Goal: Task Accomplishment & Management: Manage account settings

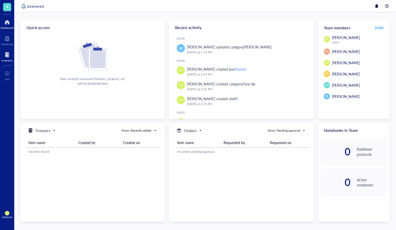
click at [10, 56] on div at bounding box center [7, 55] width 11 height 8
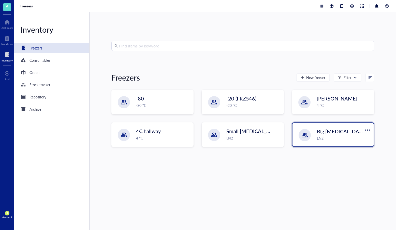
click at [337, 133] on span "Big [MEDICAL_DATA] Tank" at bounding box center [347, 131] width 61 height 7
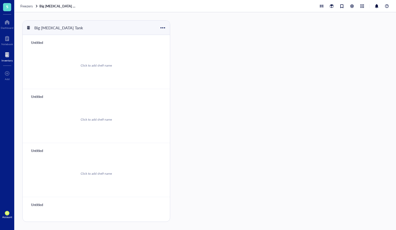
scroll to position [0, 0]
click at [40, 43] on div "Untitled" at bounding box center [44, 42] width 31 height 7
type input "#1"
click at [39, 95] on div "Untitled" at bounding box center [44, 96] width 31 height 7
type input "#2"
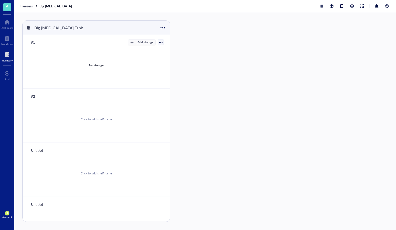
click at [37, 148] on div "Untitled" at bounding box center [44, 150] width 31 height 7
type input "#3"
click at [40, 202] on div "Untitled" at bounding box center [44, 203] width 31 height 7
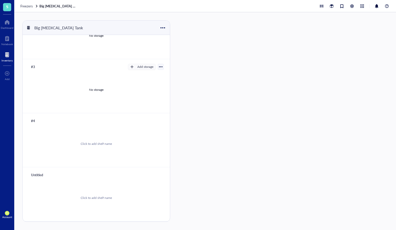
scroll to position [77, 0]
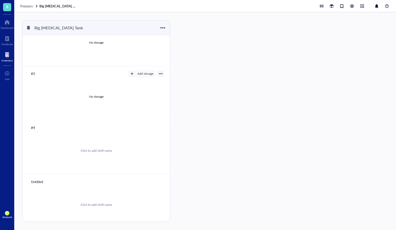
type input "#4"
click at [41, 181] on div "Untitled" at bounding box center [44, 181] width 31 height 7
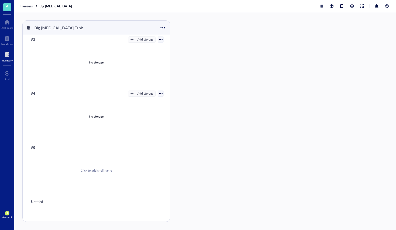
scroll to position [133, 0]
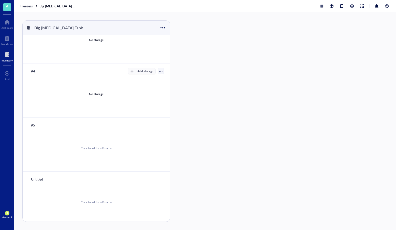
type input "#5"
click at [38, 179] on div "Untitled" at bounding box center [44, 178] width 31 height 7
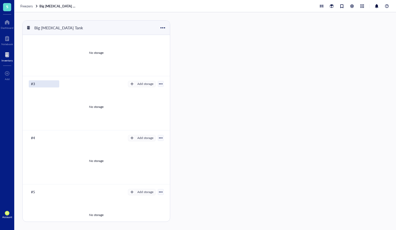
scroll to position [65, 0]
type input "#6"
click at [35, 85] on div "#3" at bounding box center [44, 85] width 31 height 7
drag, startPoint x: 32, startPoint y: 85, endPoint x: 72, endPoint y: 83, distance: 40.0
click at [32, 85] on input "#3" at bounding box center [36, 85] width 15 height 7
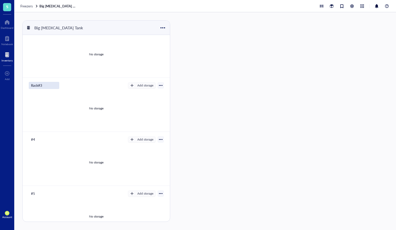
type input "Rack #3"
click at [109, 109] on div "No storage" at bounding box center [96, 108] width 135 height 38
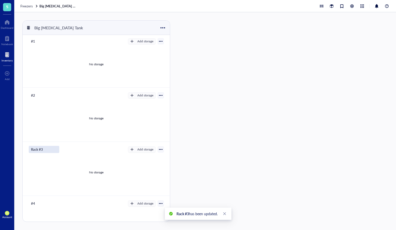
scroll to position [2, 0]
click at [35, 148] on div "Rack #3" at bounding box center [44, 148] width 31 height 7
click at [35, 148] on input "Rack #3" at bounding box center [38, 148] width 18 height 7
drag, startPoint x: 38, startPoint y: 148, endPoint x: 28, endPoint y: 148, distance: 11.0
click at [28, 148] on div "Rack #3 Add storage No storage" at bounding box center [96, 167] width 147 height 54
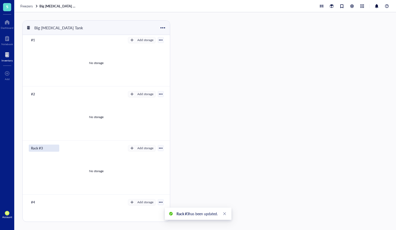
scroll to position [3, 0]
click at [32, 93] on div "#2" at bounding box center [44, 93] width 31 height 7
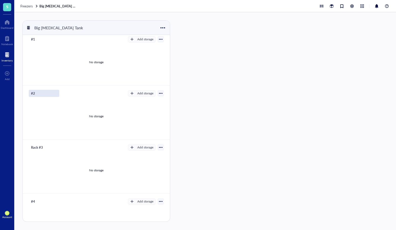
click at [32, 93] on input "#2" at bounding box center [36, 93] width 15 height 7
type input "Rack #2"
click at [30, 39] on div "#1" at bounding box center [44, 39] width 31 height 7
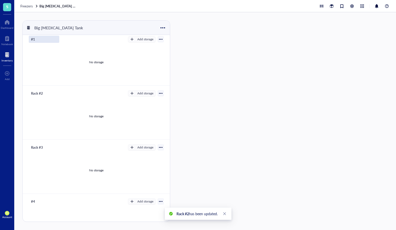
click at [30, 39] on input "#1" at bounding box center [36, 39] width 15 height 7
type input "Rack #1"
click at [31, 201] on div "#4" at bounding box center [44, 201] width 31 height 7
click at [31, 201] on input "#4" at bounding box center [36, 201] width 15 height 7
type input "Rack #4"
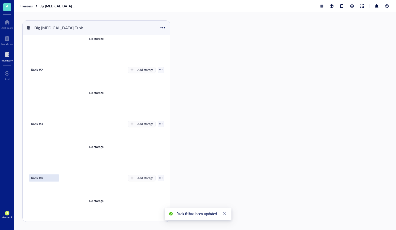
scroll to position [43, 0]
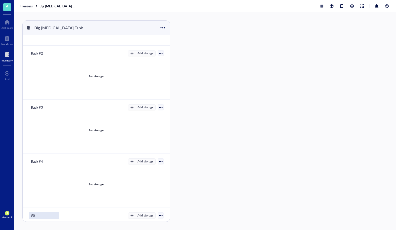
click at [31, 214] on div "#5" at bounding box center [44, 215] width 31 height 7
click at [31, 216] on input "#5" at bounding box center [36, 215] width 15 height 7
type input "Rack #5"
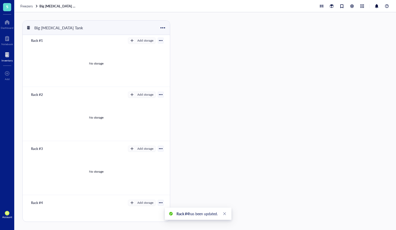
scroll to position [2, 0]
click at [116, 114] on div "No storage" at bounding box center [96, 117] width 135 height 38
click at [146, 94] on div "Add storage" at bounding box center [146, 94] width 16 height 5
click at [146, 112] on span "Category" at bounding box center [144, 112] width 29 height 6
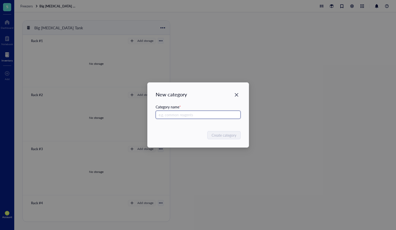
click at [191, 116] on input "text" at bounding box center [198, 115] width 85 height 8
type input "Box2"
click at [223, 133] on span "Create category" at bounding box center [224, 135] width 25 height 6
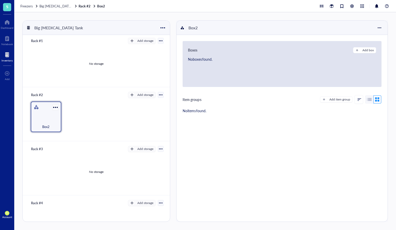
click at [57, 111] on div "Box2" at bounding box center [46, 116] width 31 height 31
click at [55, 3] on div "Freezers Big [MEDICAL_DATA] Tank Rack #2 Box2" at bounding box center [205, 6] width 382 height 12
click at [34, 8] on div "Freezers" at bounding box center [29, 6] width 18 height 5
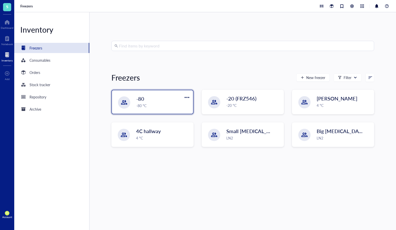
click at [145, 108] on div "-80 °C" at bounding box center [163, 106] width 54 height 6
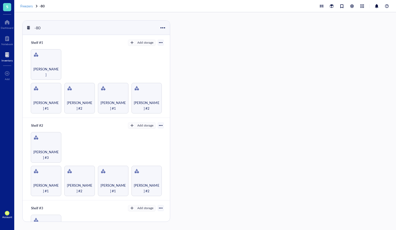
click at [27, 5] on span "Freezers" at bounding box center [26, 6] width 12 height 5
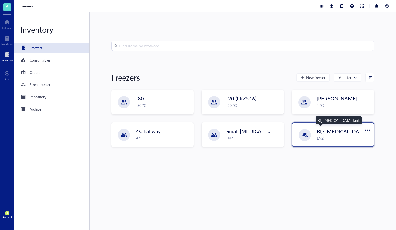
click at [335, 131] on span "Big [MEDICAL_DATA] Tank" at bounding box center [347, 131] width 61 height 7
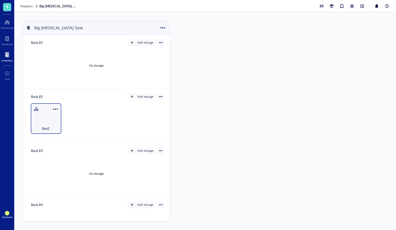
click at [45, 112] on div "Box2" at bounding box center [46, 118] width 31 height 31
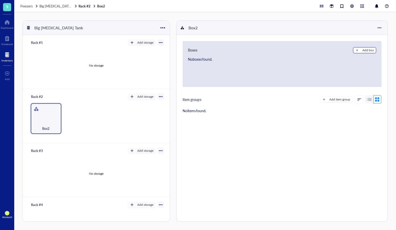
click at [366, 51] on div "Add box" at bounding box center [368, 50] width 11 height 5
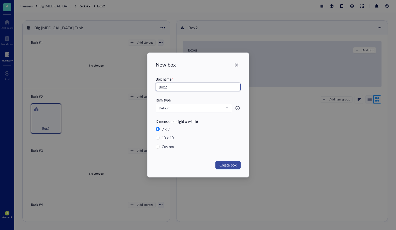
type input "Box2"
click at [227, 164] on span "Create box" at bounding box center [228, 165] width 17 height 6
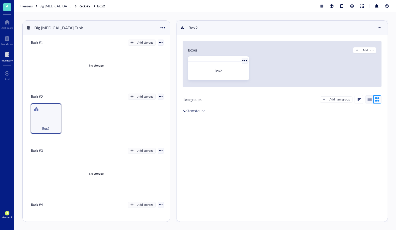
click at [212, 63] on div "Box2" at bounding box center [218, 68] width 61 height 24
click at [241, 59] on div at bounding box center [244, 60] width 7 height 7
click at [269, 76] on div "Customize box" at bounding box center [261, 77] width 21 height 5
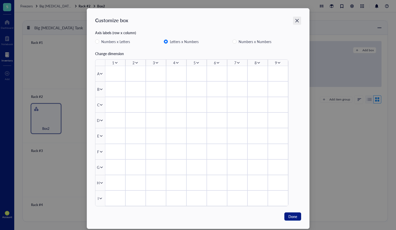
drag, startPoint x: 296, startPoint y: 23, endPoint x: 296, endPoint y: 20, distance: 3.1
click at [296, 20] on icon "Close" at bounding box center [297, 20] width 5 height 5
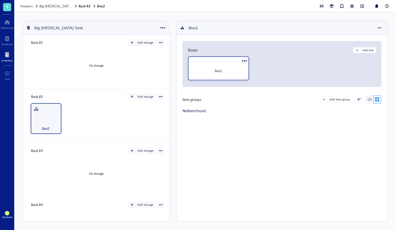
click at [242, 59] on div at bounding box center [244, 60] width 7 height 7
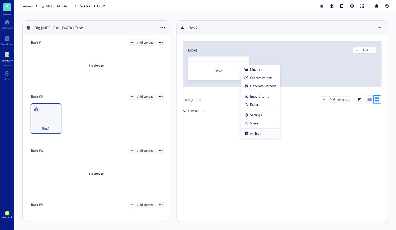
click at [271, 134] on div "Archive" at bounding box center [261, 133] width 32 height 5
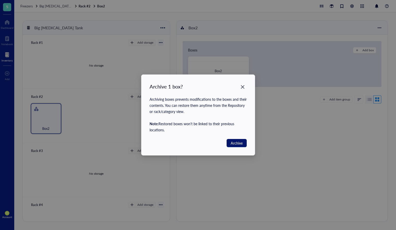
drag, startPoint x: 238, startPoint y: 142, endPoint x: 250, endPoint y: 136, distance: 13.3
click at [238, 142] on span "Archive" at bounding box center [237, 143] width 12 height 6
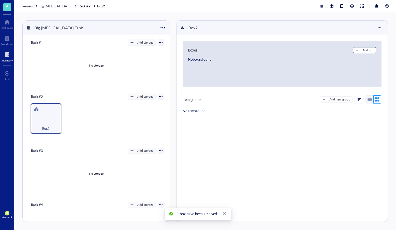
click at [368, 51] on div "Add box" at bounding box center [368, 50] width 11 height 5
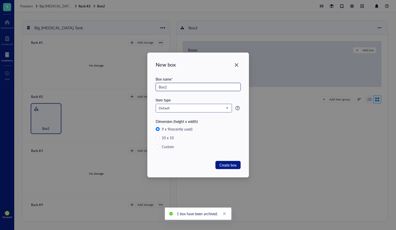
click at [217, 106] on span "Default" at bounding box center [193, 108] width 69 height 5
type input "Box2"
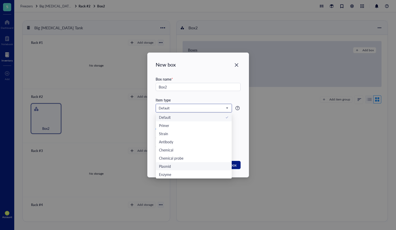
scroll to position [8, 0]
click at [192, 171] on div "Cell line" at bounding box center [194, 174] width 76 height 8
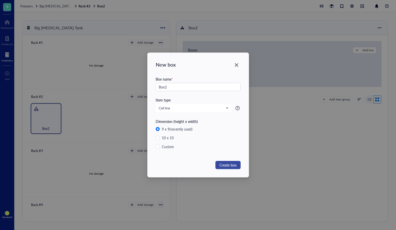
click at [232, 168] on button "Create box" at bounding box center [228, 165] width 25 height 8
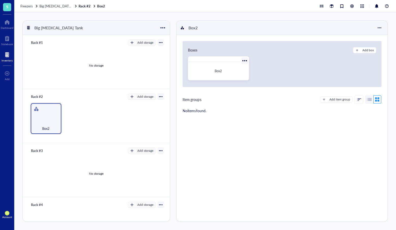
click at [230, 68] on div "Box2" at bounding box center [219, 70] width 52 height 5
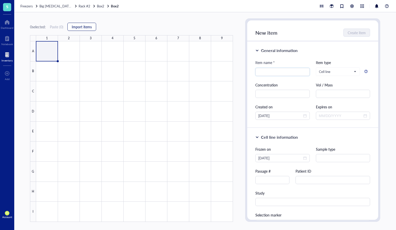
click at [78, 25] on span "Import items" at bounding box center [82, 27] width 20 height 4
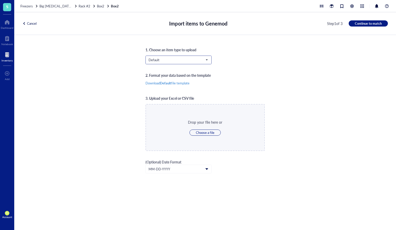
click at [189, 58] on span "Default" at bounding box center [178, 60] width 59 height 5
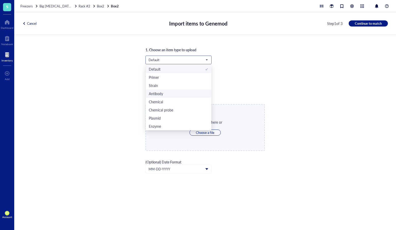
scroll to position [8, 0]
click at [180, 125] on div "Cell line" at bounding box center [179, 126] width 60 height 6
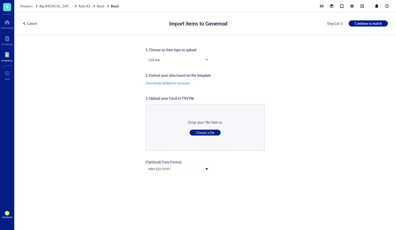
click at [207, 134] on span "Choose a file" at bounding box center [205, 132] width 19 height 5
click at [172, 82] on b "Cell line" at bounding box center [165, 82] width 11 height 5
click at [208, 131] on span "Choose a file" at bounding box center [205, 132] width 19 height 5
type input "C:\fakepath\Genemod_Cell line_template.csv"
click at [208, 130] on div "Genemod_Cell line_template.csv" at bounding box center [205, 128] width 50 height 6
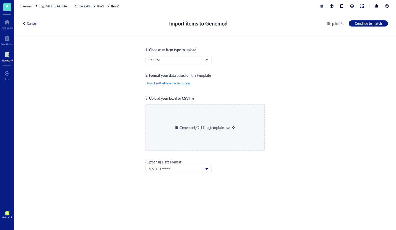
click at [363, 19] on div "Cancel Import items to Genemod Step 1 of 3 Continue to match" at bounding box center [205, 23] width 382 height 23
click at [363, 22] on span "Continue to match" at bounding box center [368, 23] width 27 height 5
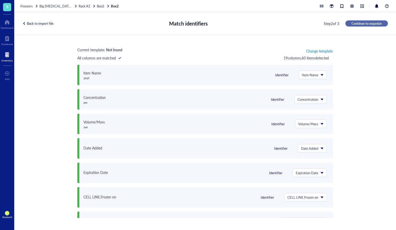
click at [365, 22] on span "Continue to organize" at bounding box center [367, 23] width 30 height 5
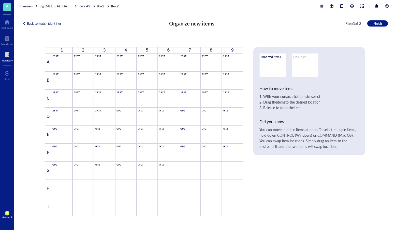
click at [49, 23] on div "Back to match identifier" at bounding box center [41, 23] width 39 height 5
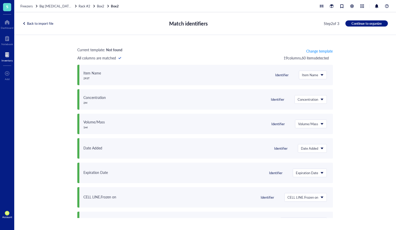
click at [49, 23] on div "Back to import file" at bounding box center [37, 23] width 31 height 5
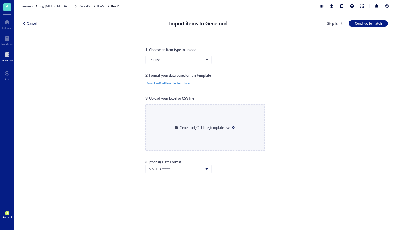
click at [18, 23] on div "Cancel Import items to Genemod Step 1 of 3 Continue to match" at bounding box center [205, 23] width 382 height 23
click at [26, 23] on div "Cancel" at bounding box center [29, 23] width 14 height 5
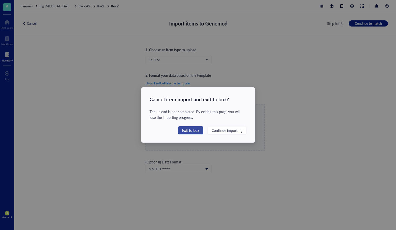
click at [198, 132] on span "Exit to box" at bounding box center [190, 130] width 17 height 6
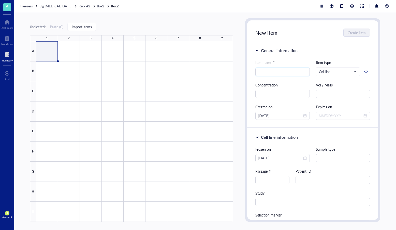
click at [114, 7] on link "Box2" at bounding box center [115, 6] width 9 height 5
click at [102, 7] on span "Box2" at bounding box center [100, 6] width 7 height 5
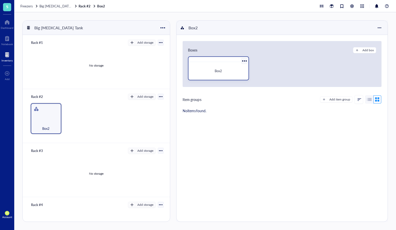
click at [243, 61] on div at bounding box center [244, 60] width 7 height 7
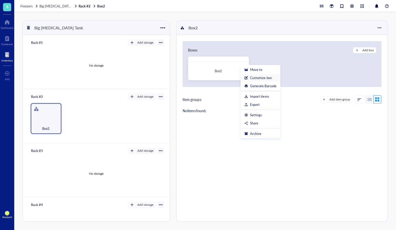
click at [270, 77] on div "Customize box" at bounding box center [260, 77] width 21 height 5
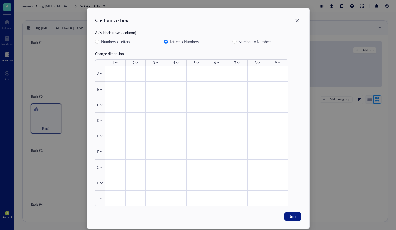
scroll to position [7, 0]
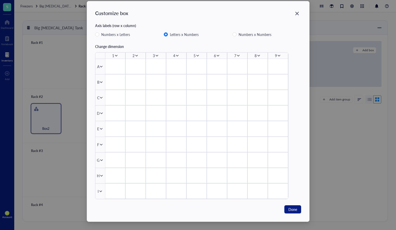
click at [295, 12] on icon "Close" at bounding box center [297, 13] width 5 height 5
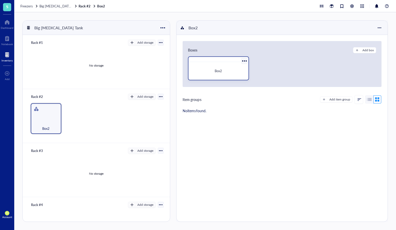
click at [244, 60] on div at bounding box center [244, 60] width 7 height 7
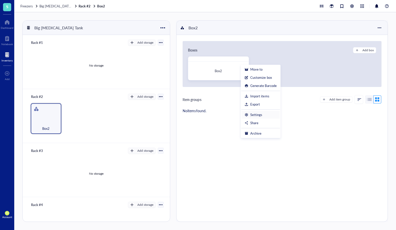
click at [274, 112] on li "Settings" at bounding box center [261, 115] width 38 height 8
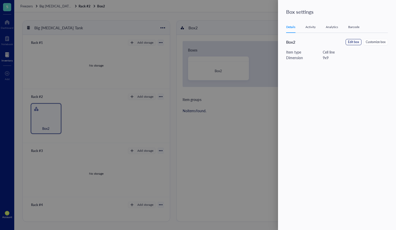
click at [355, 42] on span "Edit box" at bounding box center [353, 42] width 11 height 5
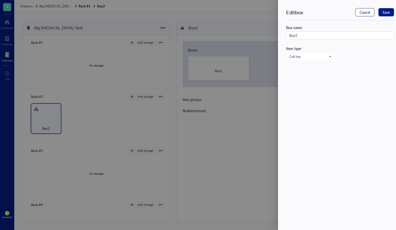
click at [370, 14] on button "Cancel" at bounding box center [365, 12] width 19 height 8
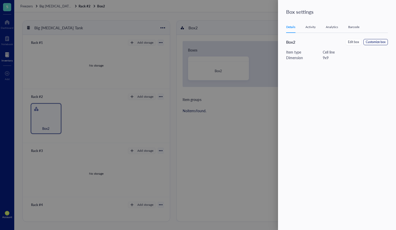
click at [386, 43] on button "Customize box" at bounding box center [376, 42] width 24 height 6
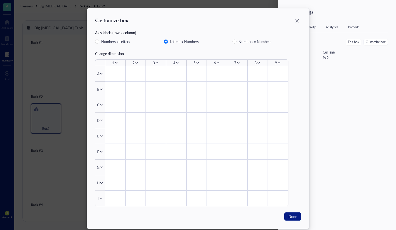
click at [301, 19] on div "Customize box Axis labels (row x column) Numbers x Letters Letters x Numbers Nu…" at bounding box center [198, 118] width 223 height 220
click at [296, 22] on icon "Close" at bounding box center [297, 20] width 5 height 5
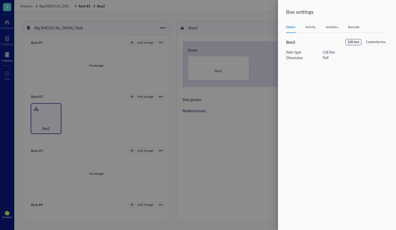
click at [353, 41] on span "Edit box" at bounding box center [353, 42] width 11 height 5
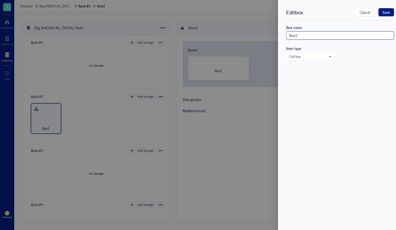
click at [302, 36] on input "Box2" at bounding box center [340, 35] width 108 height 8
click at [322, 61] on div "Edit box Cancel Save Box name Box2 Item type Cell line" at bounding box center [343, 38] width 114 height 61
click at [322, 58] on span "Cell line" at bounding box center [311, 56] width 42 height 5
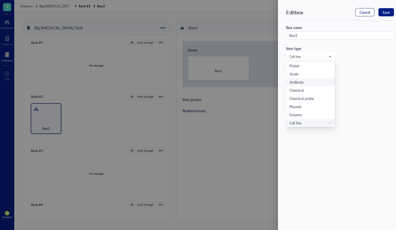
click at [366, 13] on span "Cancel" at bounding box center [365, 12] width 10 height 4
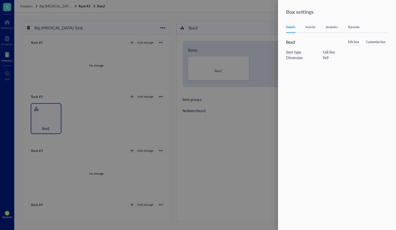
click at [272, 118] on div at bounding box center [198, 115] width 396 height 230
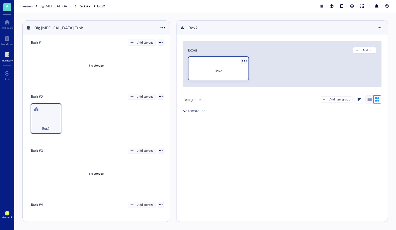
click at [243, 61] on div at bounding box center [244, 60] width 7 height 7
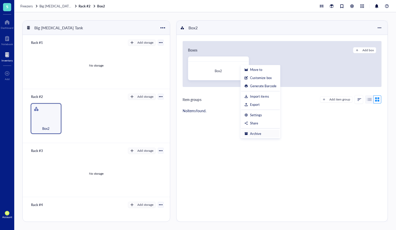
click at [266, 133] on div "Archive" at bounding box center [261, 133] width 32 height 5
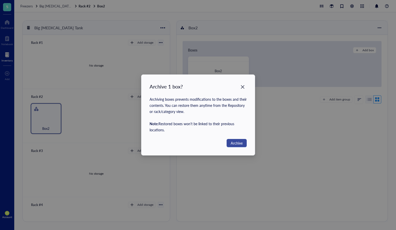
click at [237, 141] on span "Archive" at bounding box center [237, 143] width 12 height 6
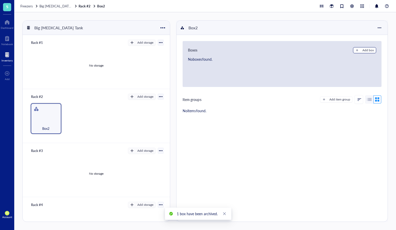
click at [366, 50] on div "Add box" at bounding box center [368, 50] width 11 height 5
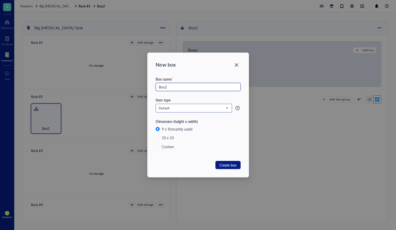
type input "Box2"
click at [187, 112] on input "search" at bounding box center [192, 108] width 66 height 8
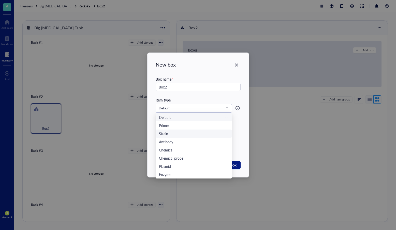
scroll to position [8, 0]
click at [178, 173] on div "Cell line" at bounding box center [194, 174] width 70 height 6
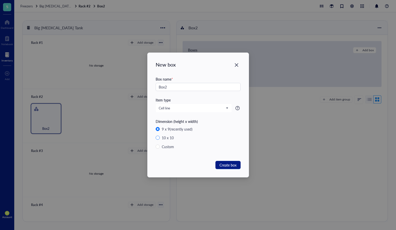
click at [171, 138] on div "10 x 10" at bounding box center [168, 138] width 12 height 6
click at [160, 138] on input "10 x 10" at bounding box center [158, 137] width 4 height 4
radio input "true"
radio input "false"
click at [222, 162] on span "Create box" at bounding box center [228, 165] width 17 height 6
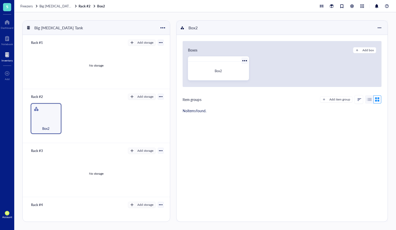
click at [232, 73] on div "Box2" at bounding box center [219, 70] width 52 height 5
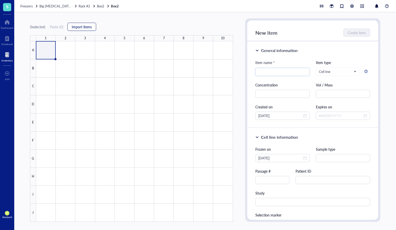
click at [79, 27] on span "Import items" at bounding box center [82, 27] width 20 height 4
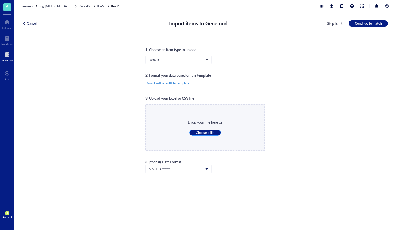
drag, startPoint x: 203, startPoint y: 126, endPoint x: 203, endPoint y: 130, distance: 3.8
click at [203, 126] on div "Drop your file here or Choose a file" at bounding box center [205, 127] width 34 height 16
click at [203, 130] on span "Choose a file" at bounding box center [205, 132] width 19 height 5
type input "C:\fakepath\Genemod_Cell line_template.csv"
click at [197, 56] on input "search" at bounding box center [177, 60] width 56 height 8
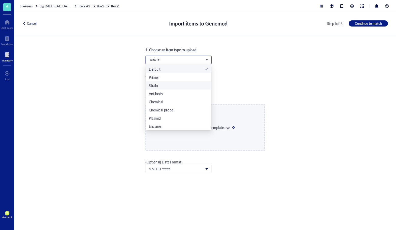
scroll to position [8, 0]
click at [182, 125] on div "Cell line" at bounding box center [179, 126] width 60 height 6
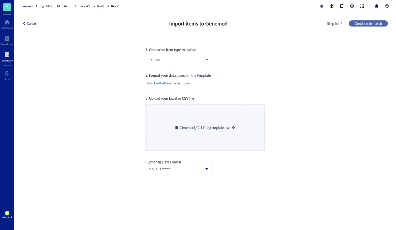
click at [370, 24] on span "Continue to match" at bounding box center [368, 23] width 27 height 5
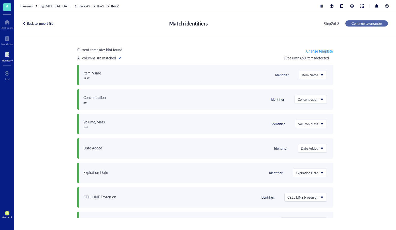
click at [358, 24] on span "Continue to organize" at bounding box center [367, 23] width 30 height 5
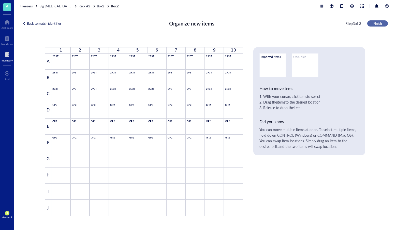
click at [374, 23] on span "Finish" at bounding box center [378, 23] width 8 height 5
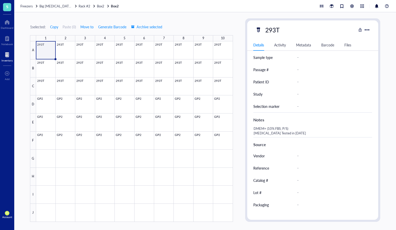
scroll to position [146, 0]
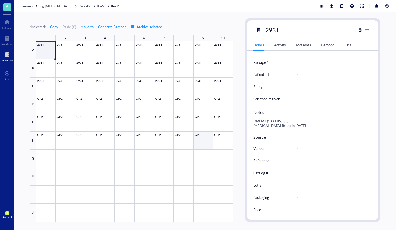
click at [213, 136] on div at bounding box center [134, 131] width 197 height 180
click at [100, 7] on span "Box2" at bounding box center [100, 6] width 7 height 5
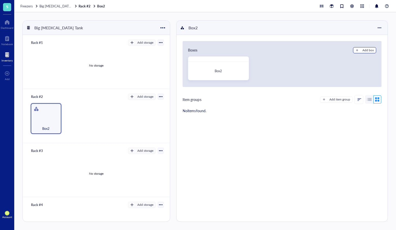
click at [358, 51] on button "Add box" at bounding box center [364, 50] width 23 height 6
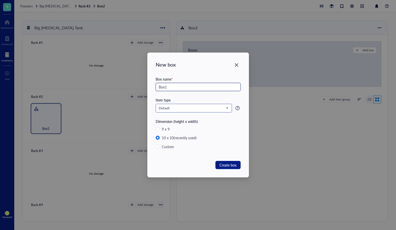
type input "Box1"
click at [188, 105] on input "search" at bounding box center [192, 108] width 66 height 8
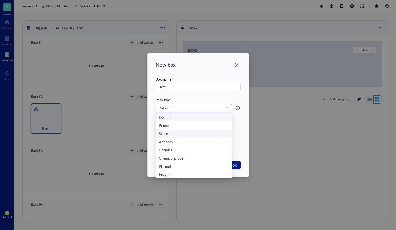
scroll to position [8, 0]
click at [196, 172] on div "Cell line" at bounding box center [194, 174] width 70 height 6
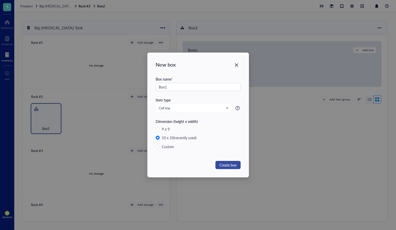
click at [230, 163] on span "Create box" at bounding box center [228, 165] width 17 height 6
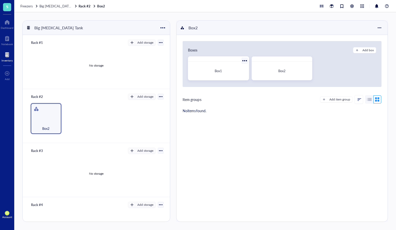
click at [204, 71] on div "Box1" at bounding box center [219, 70] width 52 height 5
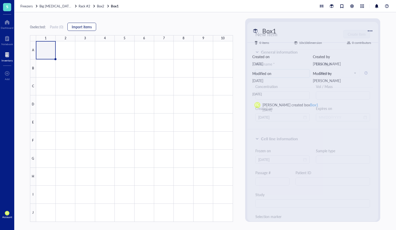
click at [88, 27] on span "Import items" at bounding box center [82, 27] width 20 height 4
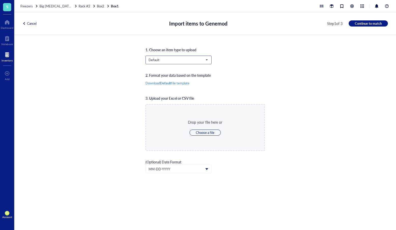
click at [176, 60] on span "Default" at bounding box center [178, 60] width 59 height 5
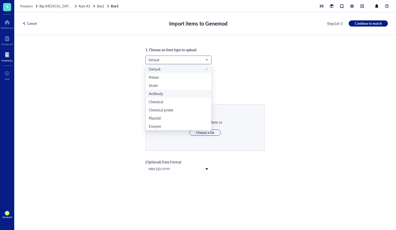
scroll to position [8, 0]
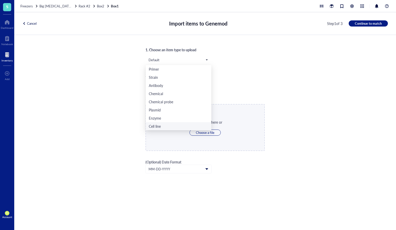
drag, startPoint x: 167, startPoint y: 127, endPoint x: 178, endPoint y: 127, distance: 11.0
click at [167, 127] on div "Cell line" at bounding box center [179, 126] width 60 height 6
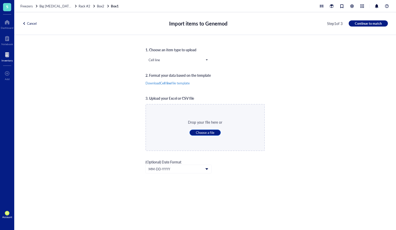
click at [217, 131] on button "Choose a file" at bounding box center [205, 132] width 31 height 6
type input "C:\fakepath\Genemod_Cell line_template.csv"
click at [368, 23] on span "Continue to match" at bounding box center [368, 23] width 27 height 5
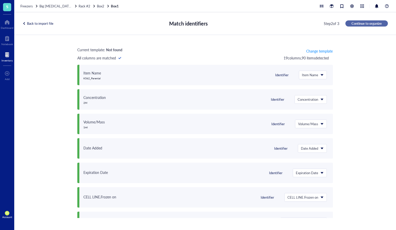
click at [362, 24] on span "Continue to organize" at bounding box center [367, 23] width 30 height 5
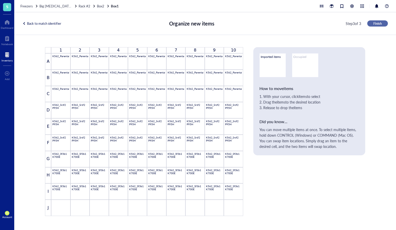
click at [381, 24] on span "Finish" at bounding box center [378, 23] width 8 height 5
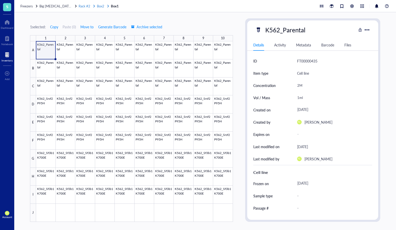
click at [86, 6] on span "Rack #2" at bounding box center [85, 6] width 12 height 5
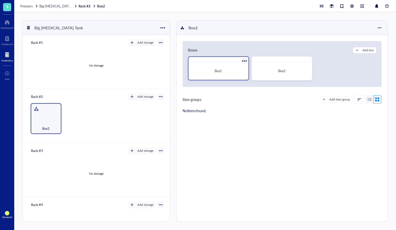
click at [242, 60] on div at bounding box center [244, 60] width 7 height 7
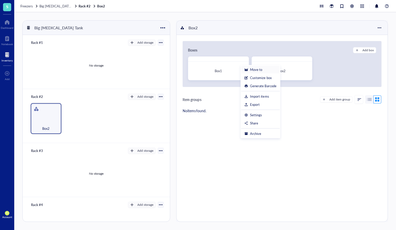
click at [260, 70] on div "Move to" at bounding box center [256, 69] width 12 height 5
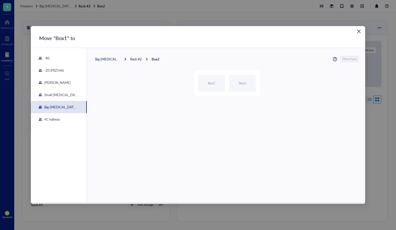
click at [138, 61] on div "Rack #2" at bounding box center [136, 59] width 12 height 5
click at [121, 78] on td "Box2" at bounding box center [133, 73] width 76 height 14
click at [135, 59] on div "Rack #2" at bounding box center [136, 59] width 12 height 5
click at [223, 76] on div "Box2 Box1" at bounding box center [324, 219] width 237 height 306
click at [119, 59] on span "Big [MEDICAL_DATA] Tank" at bounding box center [115, 59] width 40 height 5
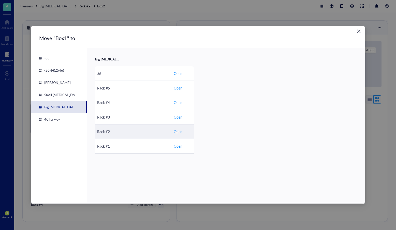
click at [151, 131] on div "Rack #2" at bounding box center [133, 132] width 72 height 6
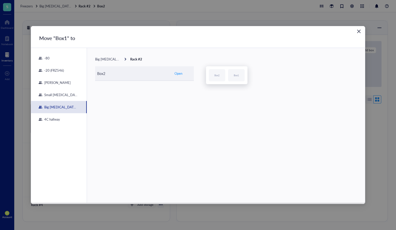
click at [122, 74] on div "Box2" at bounding box center [133, 74] width 72 height 6
click at [209, 81] on div "Box2" at bounding box center [211, 82] width 7 height 5
click at [241, 84] on div "Box1" at bounding box center [242, 82] width 7 height 5
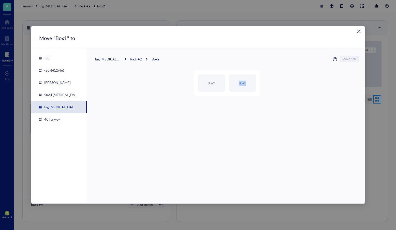
click at [357, 32] on icon "Close" at bounding box center [359, 31] width 5 height 5
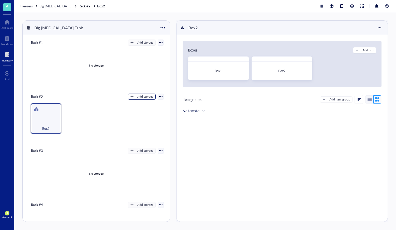
click at [139, 94] on div "Add storage" at bounding box center [146, 96] width 16 height 5
click at [145, 112] on span "Category" at bounding box center [144, 114] width 29 height 6
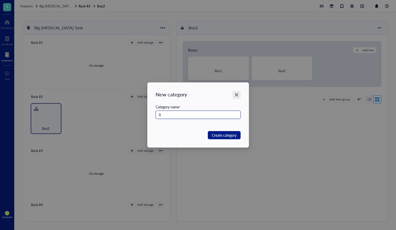
type input "B"
click at [238, 92] on icon "Close" at bounding box center [236, 94] width 5 height 5
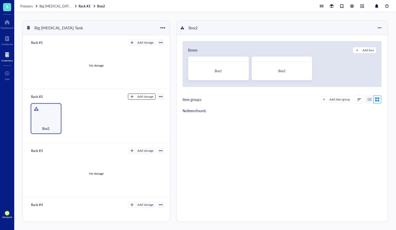
click at [151, 97] on div "Add storage" at bounding box center [146, 96] width 16 height 5
drag, startPoint x: 149, startPoint y: 106, endPoint x: 148, endPoint y: 115, distance: 9.3
click at [148, 115] on ul "Rack Category" at bounding box center [144, 109] width 37 height 17
drag, startPoint x: 208, startPoint y: 138, endPoint x: 201, endPoint y: 134, distance: 8.3
click at [208, 138] on div "Boxes Add box Box1 Box2 Move to Customize box Generate Barcode Import items Exp…" at bounding box center [282, 128] width 211 height 186
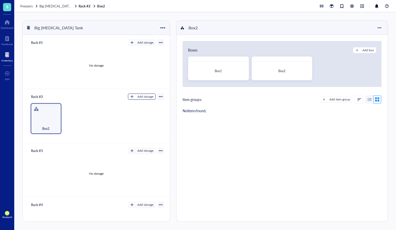
drag, startPoint x: 141, startPoint y: 97, endPoint x: 143, endPoint y: 100, distance: 3.5
click at [141, 97] on div "Add storage" at bounding box center [146, 96] width 16 height 5
click at [143, 105] on span "Rack" at bounding box center [144, 105] width 29 height 6
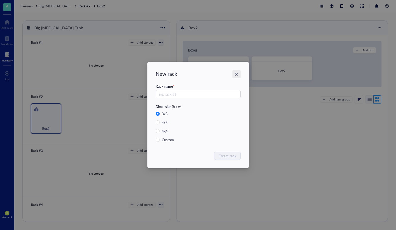
click at [238, 73] on icon "Close" at bounding box center [237, 74] width 4 height 4
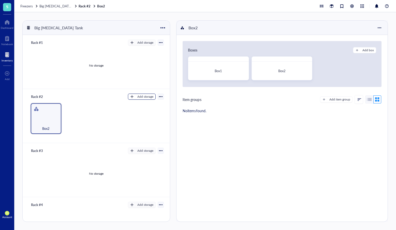
click at [138, 98] on div "Add storage" at bounding box center [146, 96] width 16 height 5
click at [143, 112] on span "Category" at bounding box center [144, 114] width 29 height 6
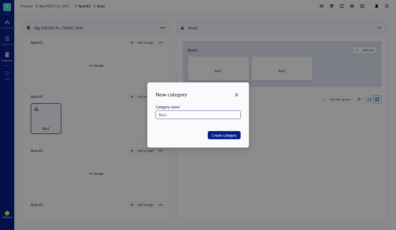
type input "Box1"
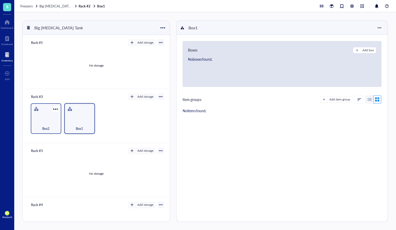
click at [52, 121] on div "Box2" at bounding box center [45, 125] width 25 height 11
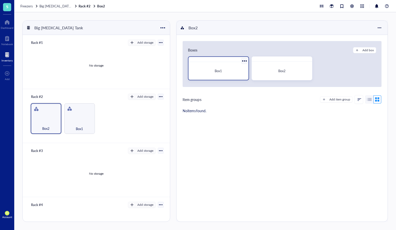
click at [243, 61] on div at bounding box center [244, 60] width 7 height 7
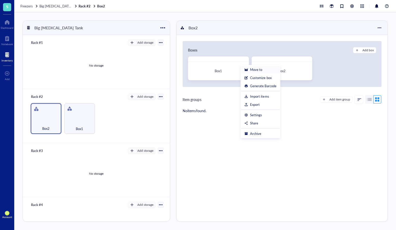
click at [257, 71] on div "Move to" at bounding box center [256, 69] width 12 height 5
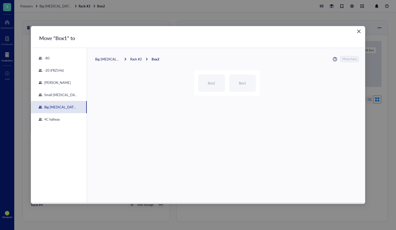
click at [137, 60] on div "Rack #2" at bounding box center [136, 59] width 12 height 5
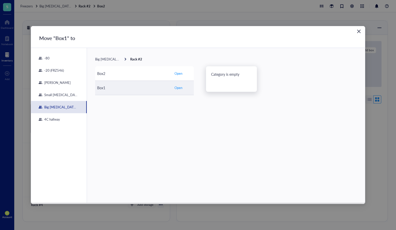
click at [181, 87] on span "Open" at bounding box center [179, 87] width 8 height 5
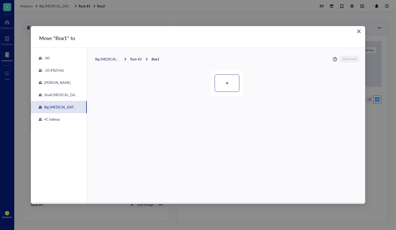
click at [234, 85] on div at bounding box center [227, 83] width 24 height 17
click at [347, 58] on span "Move here" at bounding box center [350, 59] width 14 height 6
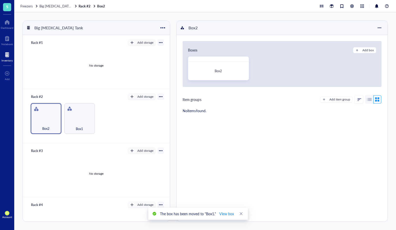
click at [156, 115] on div "Box2 Box1" at bounding box center [96, 118] width 135 height 31
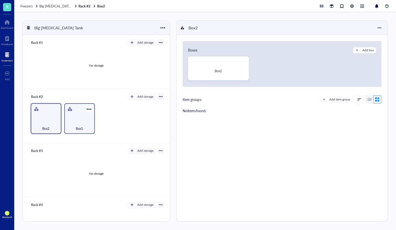
click at [72, 115] on div "Box1" at bounding box center [79, 118] width 31 height 31
click at [231, 64] on div "Box1" at bounding box center [219, 71] width 56 height 14
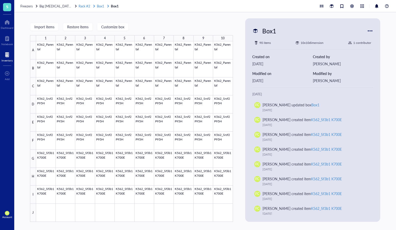
click at [86, 8] on span "Rack #2" at bounding box center [85, 6] width 12 height 5
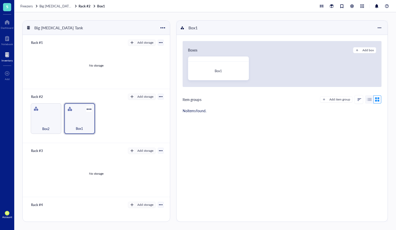
click at [80, 118] on div "Box1" at bounding box center [79, 118] width 31 height 31
click at [213, 75] on div "Box1" at bounding box center [219, 71] width 56 height 14
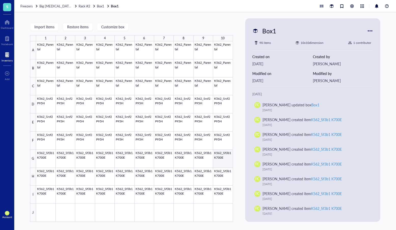
click at [223, 150] on div at bounding box center [134, 131] width 197 height 180
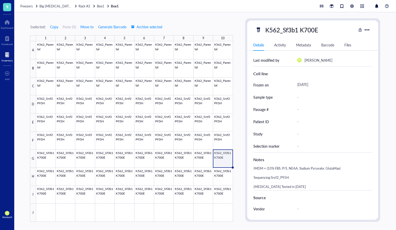
scroll to position [159, 0]
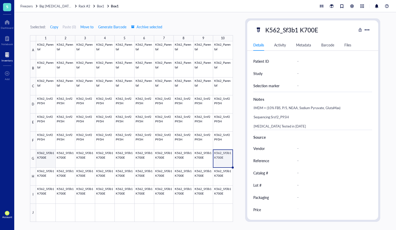
click at [46, 158] on div at bounding box center [134, 131] width 197 height 180
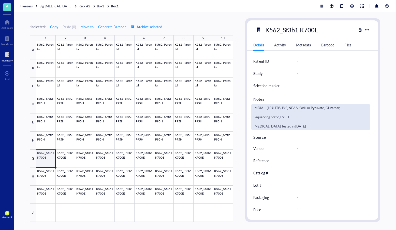
click at [281, 113] on div "IMDM + (10% FBS, P/S, NEAA, Sodium Pyruvate, GlutaMax) Sequencing:Srsf2_P95H [M…" at bounding box center [311, 116] width 119 height 25
click at [281, 102] on div "Notes" at bounding box center [313, 99] width 119 height 6
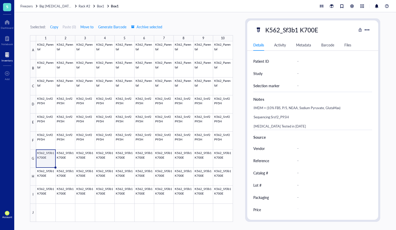
scroll to position [146, 0]
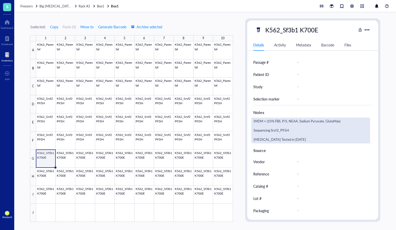
click at [288, 128] on div "IMDM + (10% FBS, P/S, NEAA, Sodium Pyruvate, GlutaMax) Sequencing:Srsf2_P95H [M…" at bounding box center [311, 129] width 119 height 25
click at [288, 128] on textarea "IMDM + (10% FBS, P/S, NEAA, Sodium Pyruvate, GlutaMax) Sequencing:Srsf2_P95H [M…" at bounding box center [311, 130] width 119 height 25
drag, startPoint x: 289, startPoint y: 129, endPoint x: 282, endPoint y: 131, distance: 6.7
click at [282, 131] on textarea "IMDM + (10% FBS, P/S, NEAA, Sodium Pyruvate, GlutaMax) Sequencing:Srsf2_P95H [M…" at bounding box center [311, 130] width 119 height 25
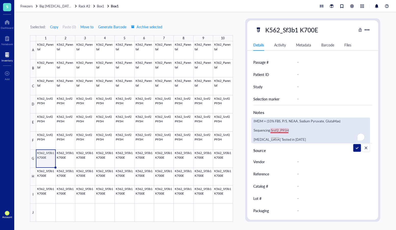
click at [285, 130] on textarea "IMDM + (10% FBS, P/S, NEAA, Sodium Pyruvate, GlutaMax) Sequencing:Srsf2_P95H [M…" at bounding box center [311, 130] width 119 height 25
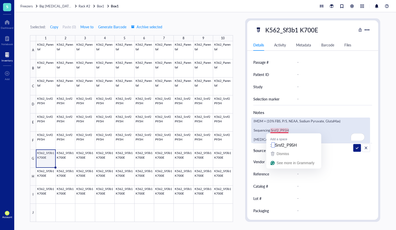
click at [296, 130] on textarea "IMDM + (10% FBS, P/S, NEAA, Sodium Pyruvate, GlutaMax) Sequencing:Srsf2_P95H [M…" at bounding box center [311, 130] width 119 height 25
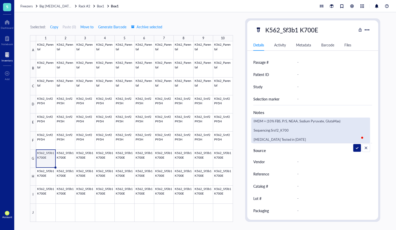
type textarea "IMDM + (10% FBS, P/S, NEAA, Sodium Pyruvate, GlutaMax) Sequencing:Srsf2_K700E […"
click at [277, 127] on div "IMDM + (10% FBS, P/S, NEAA, Sodium Pyruvate, GlutaMax) Sequencing:Srsf2_K700E […" at bounding box center [311, 129] width 119 height 25
drag, startPoint x: 279, startPoint y: 130, endPoint x: 284, endPoint y: 129, distance: 5.4
click at [279, 130] on textarea "IMDM + (10% FBS, P/S, NEAA, Sodium Pyruvate, GlutaMax) Sequencing:Srsf2_K700E […" at bounding box center [311, 130] width 119 height 25
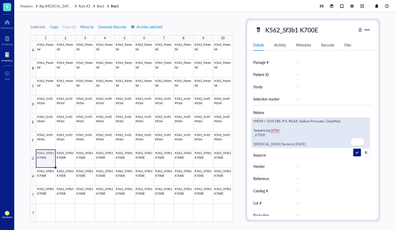
type textarea "IMDM + (10% FBS, P/S, NEAA, Sodium Pyruvate, GlutaMax) Sequencing:Sf3b1_K700E […"
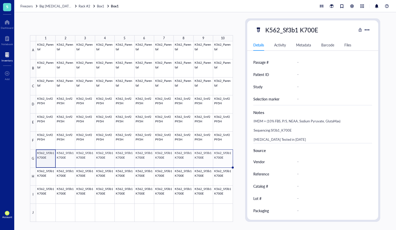
drag, startPoint x: 55, startPoint y: 167, endPoint x: 227, endPoint y: 165, distance: 171.9
click at [0, 0] on div "K562_Parental K562_Parental K562_Parental K562_Parental K562_Parental K562_Pare…" at bounding box center [0, 0] width 0 height 0
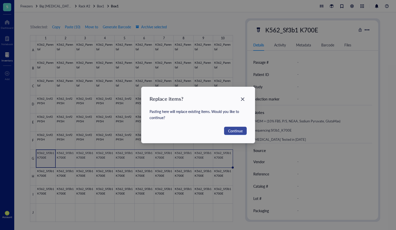
click at [232, 127] on button "Continue" at bounding box center [235, 131] width 23 height 8
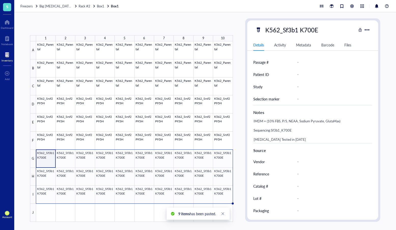
drag, startPoint x: 233, startPoint y: 168, endPoint x: 230, endPoint y: 197, distance: 29.2
click at [0, 0] on div "K562_Parental K562_Parental K562_Parental K562_Parental K562_Parental K562_Pare…" at bounding box center [0, 0] width 0 height 0
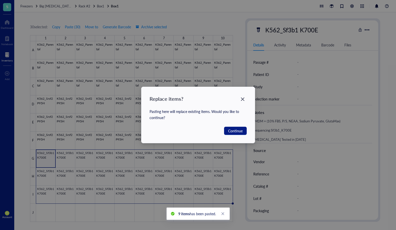
click at [235, 135] on div "Replace items? Pasting here will replace existing items. Would you like to cont…" at bounding box center [199, 115] width 114 height 56
click at [236, 131] on span "Continue" at bounding box center [235, 131] width 15 height 6
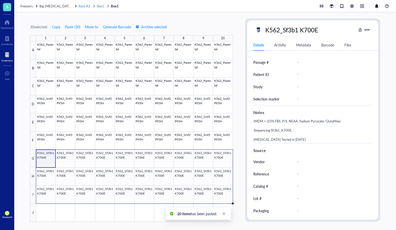
click at [85, 6] on span "Rack #2" at bounding box center [85, 6] width 12 height 5
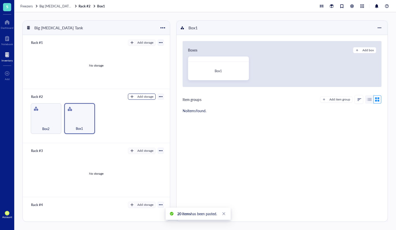
click at [145, 98] on div "Add storage" at bounding box center [146, 96] width 16 height 5
click at [150, 115] on span "Category" at bounding box center [144, 114] width 29 height 6
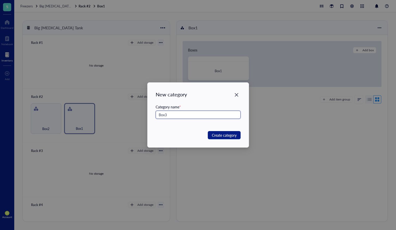
type input "Box3"
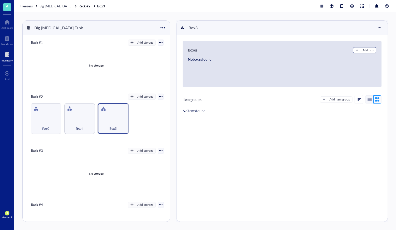
click at [368, 52] on div "Add box" at bounding box center [368, 50] width 11 height 5
radio input "false"
radio input "true"
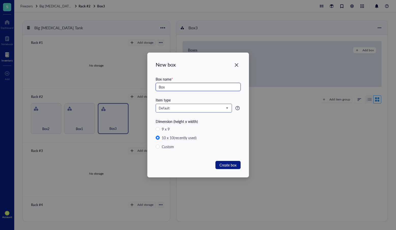
click at [174, 107] on span "Default" at bounding box center [193, 108] width 69 height 5
type input "Box"
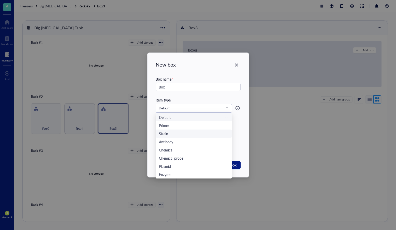
scroll to position [8, 0]
click at [187, 174] on div "Cell line" at bounding box center [194, 174] width 70 height 6
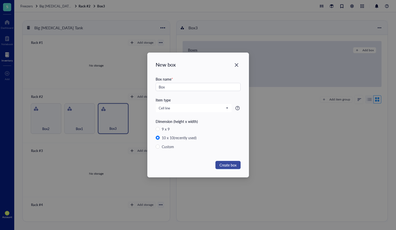
click at [230, 166] on span "Create box" at bounding box center [228, 165] width 17 height 6
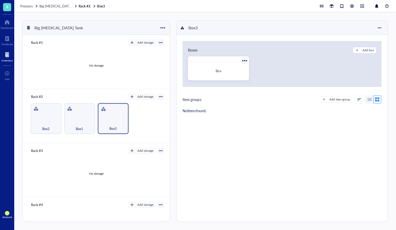
click at [225, 76] on div "Box" at bounding box center [218, 71] width 56 height 14
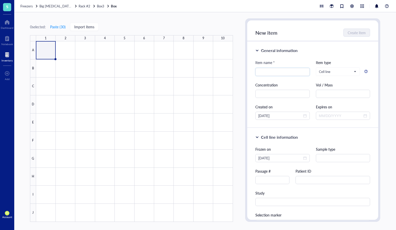
click at [101, 9] on div "Freezers Big [MEDICAL_DATA] Tank Rack #2 Box3 Box" at bounding box center [205, 6] width 382 height 12
click at [101, 8] on span "Box3" at bounding box center [100, 6] width 7 height 5
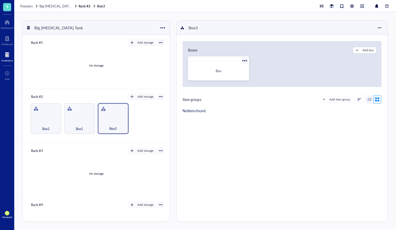
click at [243, 59] on div at bounding box center [244, 60] width 7 height 7
click at [217, 71] on span "Box" at bounding box center [218, 70] width 5 height 5
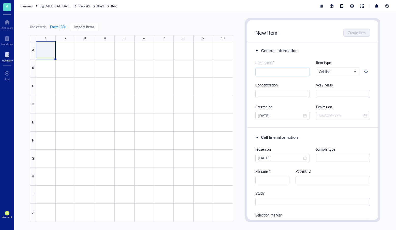
click at [61, 27] on button "Paste ( 30 )" at bounding box center [58, 27] width 16 height 8
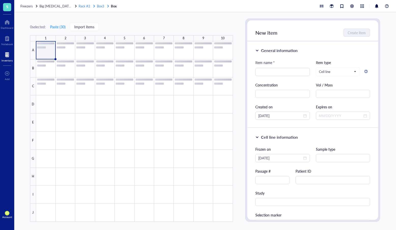
click at [89, 6] on span "Rack #2" at bounding box center [85, 6] width 12 height 5
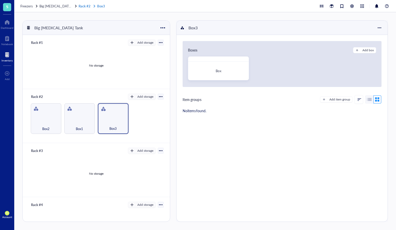
click at [104, 6] on link "Rack #2 Box3" at bounding box center [93, 6] width 28 height 5
click at [243, 60] on div at bounding box center [244, 60] width 7 height 7
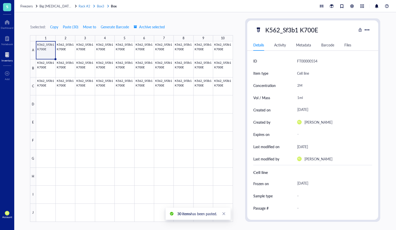
click at [101, 5] on span "Box3" at bounding box center [100, 6] width 7 height 5
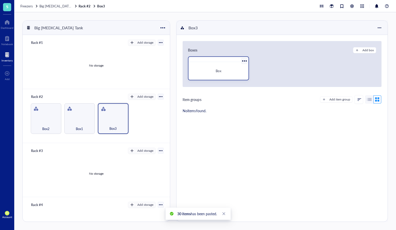
click at [244, 61] on div at bounding box center [244, 60] width 7 height 7
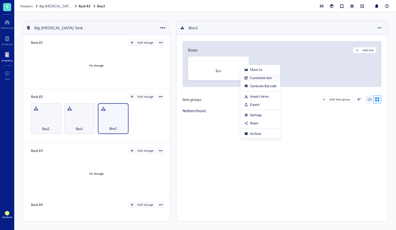
click at [259, 77] on div "Customize box" at bounding box center [260, 77] width 21 height 5
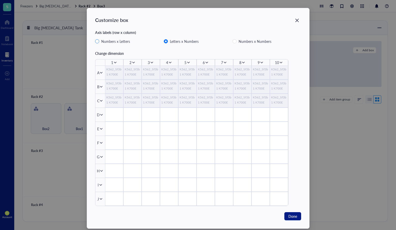
scroll to position [1, 0]
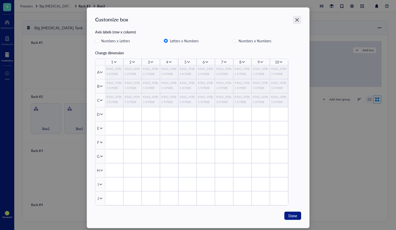
click at [293, 20] on div "Close" at bounding box center [297, 20] width 8 height 8
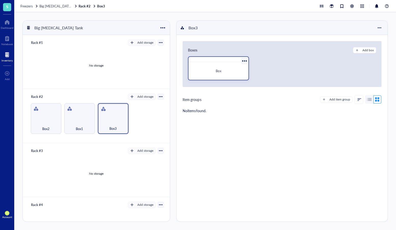
click at [242, 60] on div at bounding box center [244, 60] width 7 height 7
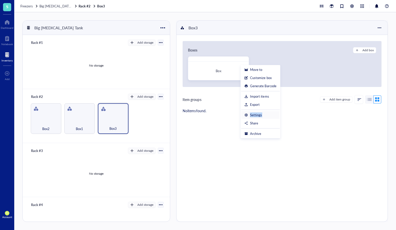
click at [267, 113] on li "Settings" at bounding box center [260, 115] width 38 height 8
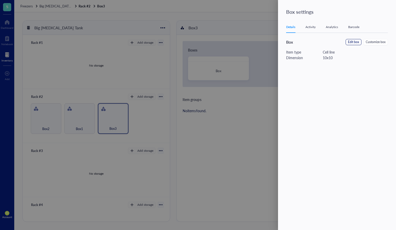
click at [356, 44] on span "Edit box" at bounding box center [353, 42] width 11 height 5
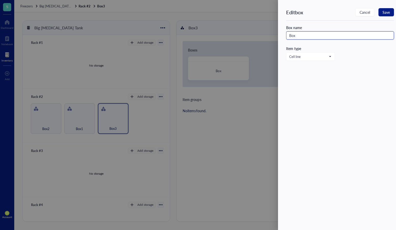
click at [323, 33] on input "Box" at bounding box center [340, 35] width 108 height 8
type input "Box3"
click at [389, 14] on span "Save" at bounding box center [386, 12] width 7 height 4
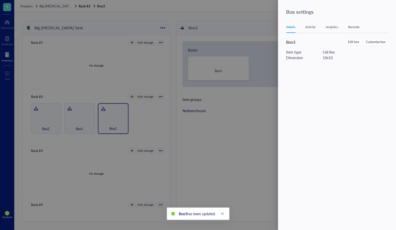
click at [220, 77] on div at bounding box center [198, 115] width 396 height 230
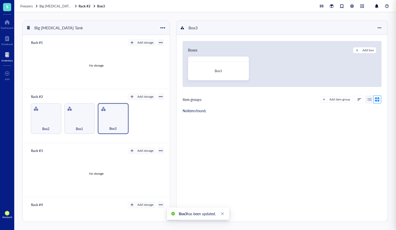
click at [221, 76] on div "Box3" at bounding box center [218, 71] width 56 height 14
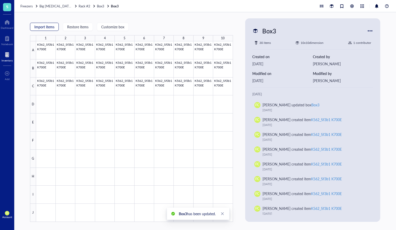
click at [46, 26] on span "Import items" at bounding box center [44, 27] width 20 height 4
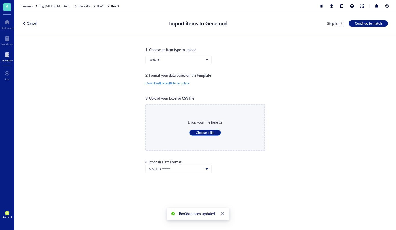
click at [206, 131] on span "Choose a file" at bounding box center [205, 132] width 19 height 5
type input "C:\fakepath\Genemod_Cell line_template.csv"
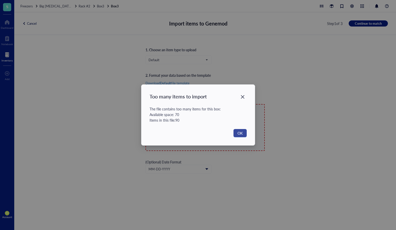
click at [242, 132] on span "OK" at bounding box center [240, 133] width 5 height 6
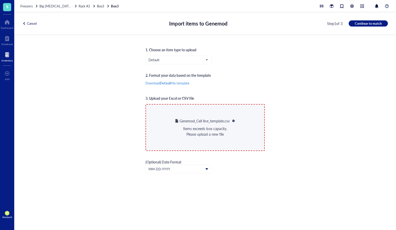
click at [34, 21] on div "Cancel" at bounding box center [29, 23] width 14 height 5
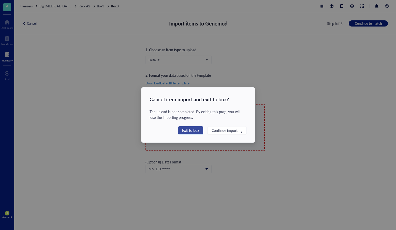
click at [194, 133] on span "Exit to box" at bounding box center [190, 130] width 17 height 6
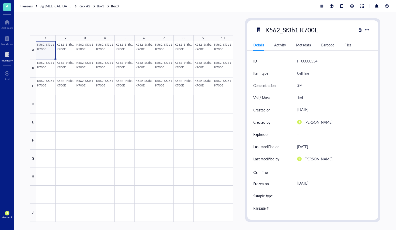
drag, startPoint x: 46, startPoint y: 52, endPoint x: 233, endPoint y: 83, distance: 189.3
click at [233, 83] on div at bounding box center [134, 131] width 197 height 180
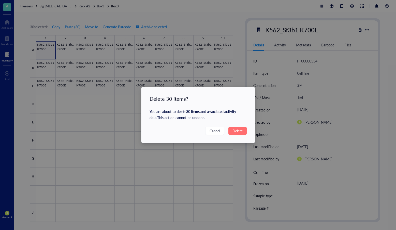
click at [245, 132] on button "Delete" at bounding box center [238, 131] width 18 height 8
click at [235, 132] on span "Delete" at bounding box center [238, 131] width 10 height 6
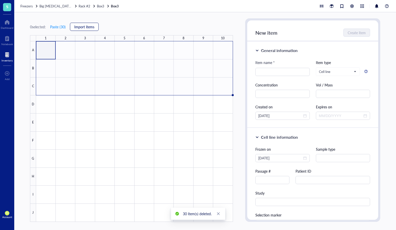
click at [82, 27] on span "Import items" at bounding box center [84, 27] width 20 height 4
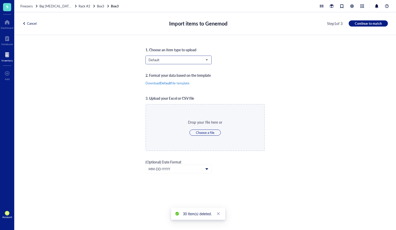
click at [186, 63] on input "search" at bounding box center [177, 60] width 56 height 8
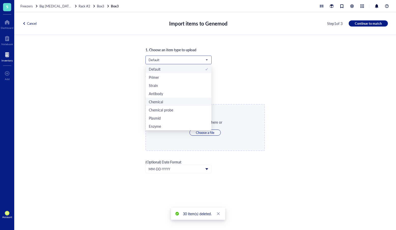
scroll to position [8, 0]
click at [185, 127] on div "Cell line" at bounding box center [179, 126] width 60 height 6
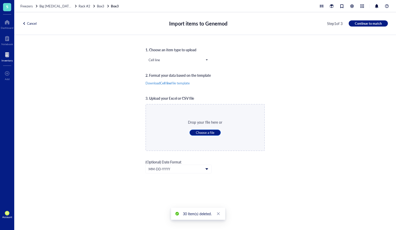
click at [212, 135] on button "Choose a file" at bounding box center [205, 132] width 31 height 6
type input "C:\fakepath\Genemod_Cell line_template.csv"
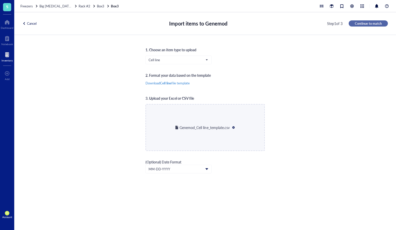
click at [378, 24] on span "Continue to match" at bounding box center [368, 23] width 27 height 5
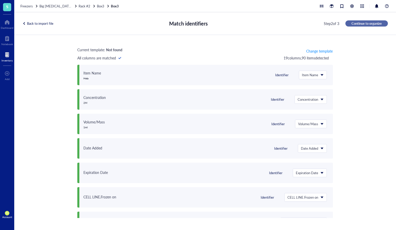
click at [378, 24] on span "Continue to organize" at bounding box center [367, 23] width 30 height 5
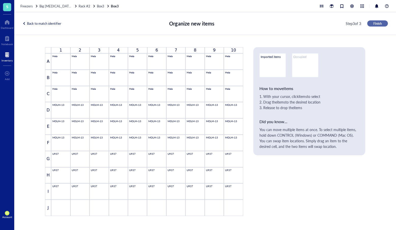
click at [378, 24] on span "Finish" at bounding box center [378, 23] width 8 height 5
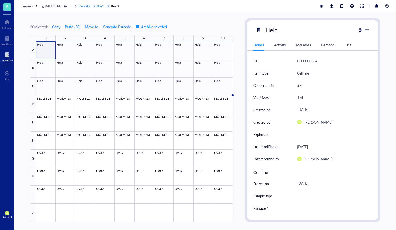
click at [90, 8] on div "Rack #2" at bounding box center [87, 6] width 17 height 5
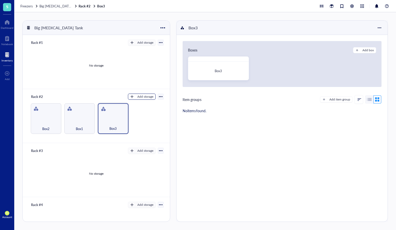
click at [147, 97] on div "Add storage" at bounding box center [146, 96] width 16 height 5
click at [149, 114] on span "Category" at bounding box center [144, 114] width 29 height 6
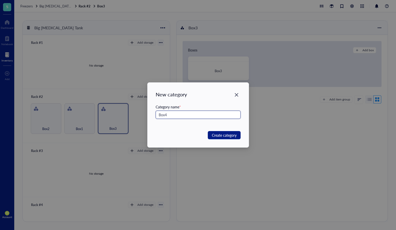
type input "Box4"
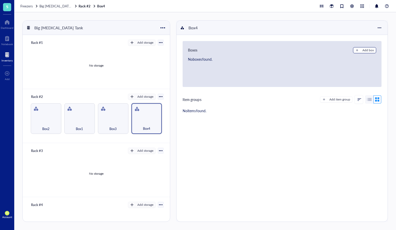
click at [358, 51] on button "Add box" at bounding box center [364, 50] width 23 height 6
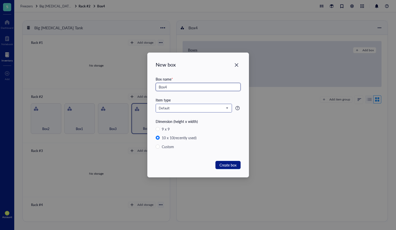
click at [197, 108] on span "Default" at bounding box center [193, 108] width 69 height 5
type input "Box4"
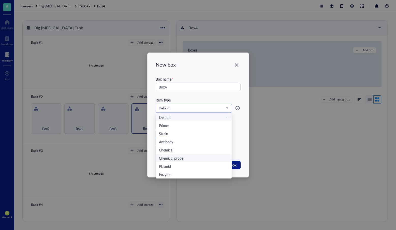
scroll to position [8, 0]
click at [179, 174] on div "Cell line" at bounding box center [194, 174] width 70 height 6
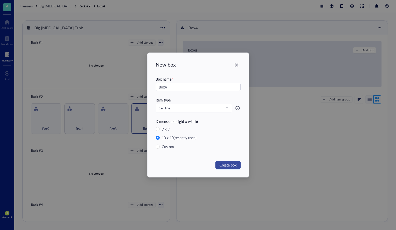
click at [225, 167] on span "Create box" at bounding box center [228, 165] width 17 height 6
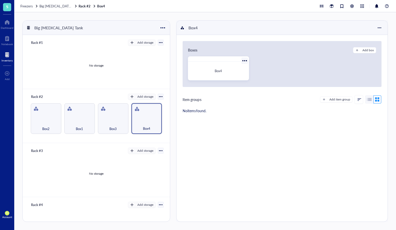
click at [229, 70] on div "Box4" at bounding box center [219, 70] width 52 height 5
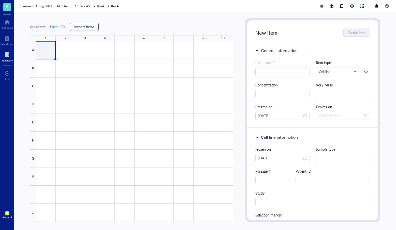
click at [83, 30] on button "Import items" at bounding box center [84, 27] width 29 height 8
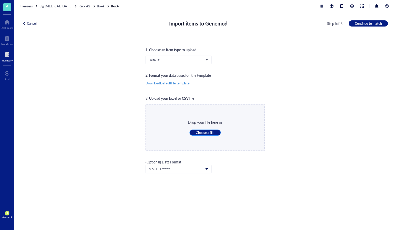
click at [204, 131] on span "Choose a file" at bounding box center [205, 132] width 19 height 5
type input "C:\fakepath\Genemod_Cell line_template.csv"
click at [180, 60] on span "Default" at bounding box center [178, 60] width 59 height 5
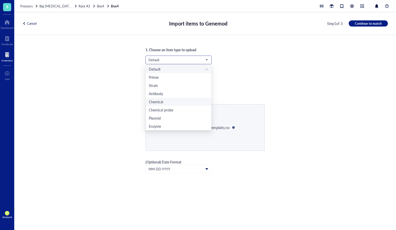
scroll to position [8, 0]
click at [178, 126] on div "Cell line" at bounding box center [179, 126] width 60 height 6
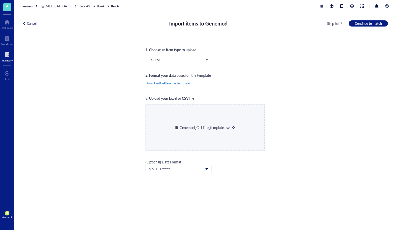
click at [361, 26] on div "Cancel Import items to Genemod Step 1 of 3 Continue to match" at bounding box center [205, 23] width 382 height 23
click at [361, 25] on span "Continue to match" at bounding box center [368, 23] width 27 height 5
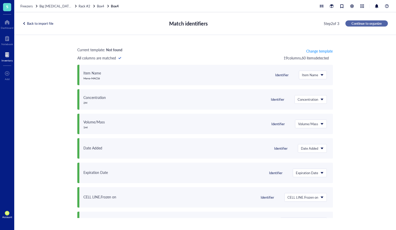
click at [361, 25] on span "Continue to organize" at bounding box center [367, 23] width 30 height 5
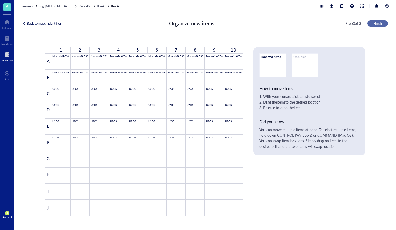
click at [370, 24] on button "Finish" at bounding box center [378, 23] width 21 height 6
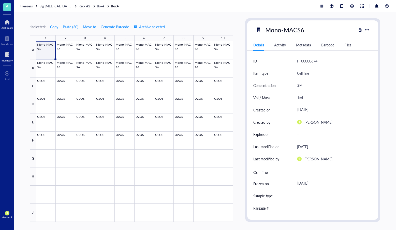
click at [6, 20] on div at bounding box center [7, 22] width 13 height 8
